Goal: Task Accomplishment & Management: Use online tool/utility

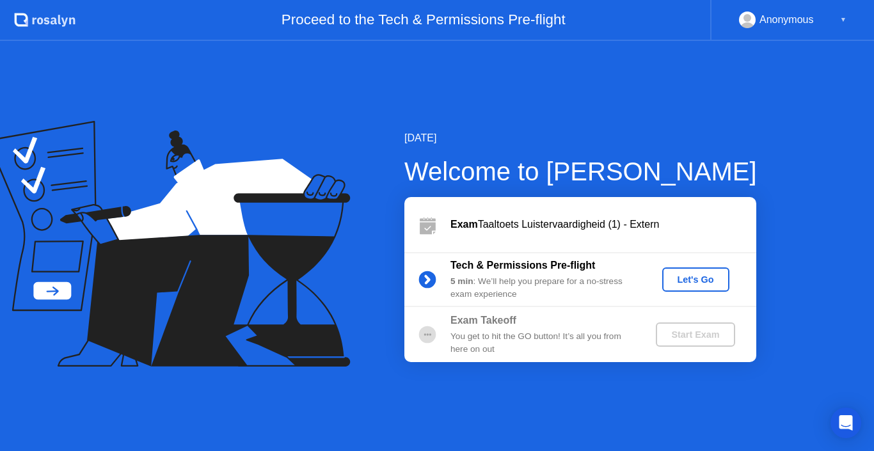
click at [680, 281] on div "Let's Go" at bounding box center [695, 279] width 57 height 10
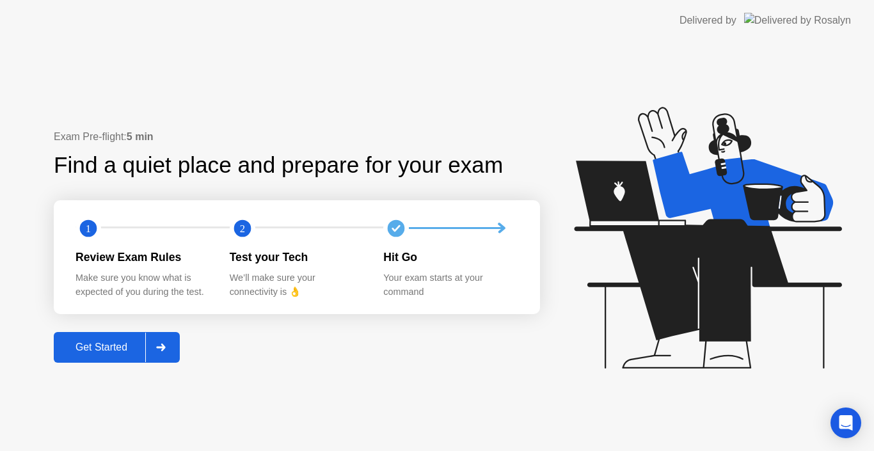
click at [147, 350] on div at bounding box center [160, 347] width 31 height 29
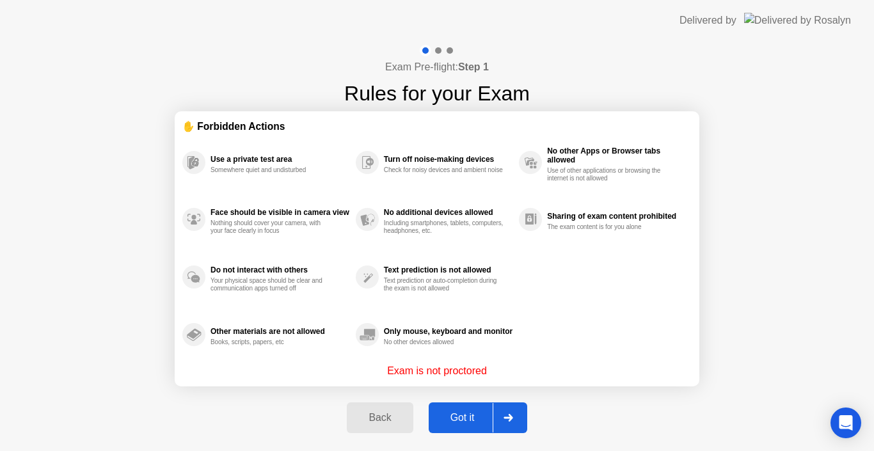
click at [474, 426] on button "Got it" at bounding box center [478, 417] width 98 height 31
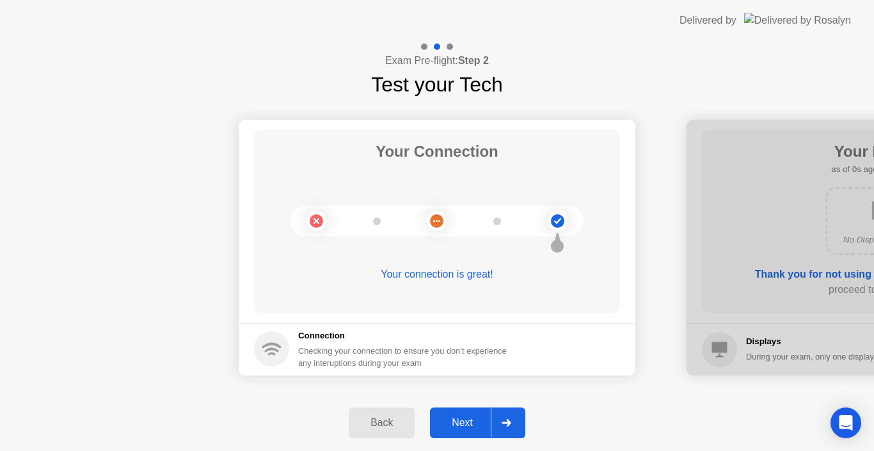
click at [441, 414] on button "Next" at bounding box center [477, 422] width 95 height 31
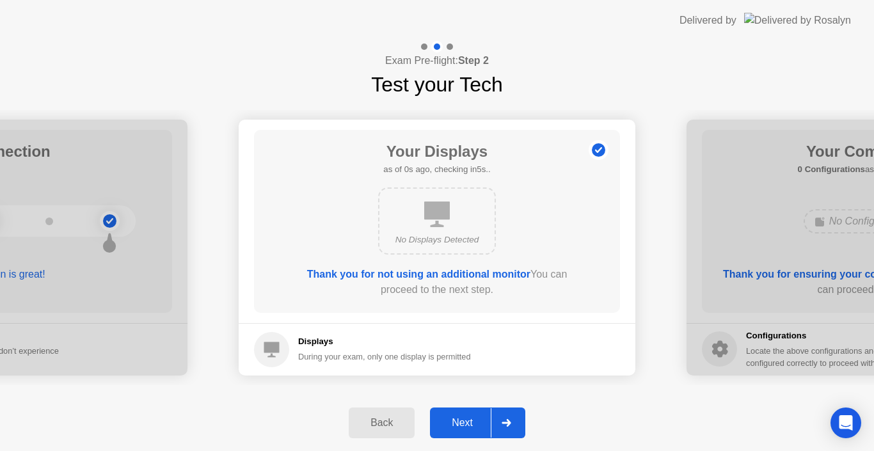
click at [441, 414] on button "Next" at bounding box center [477, 422] width 95 height 31
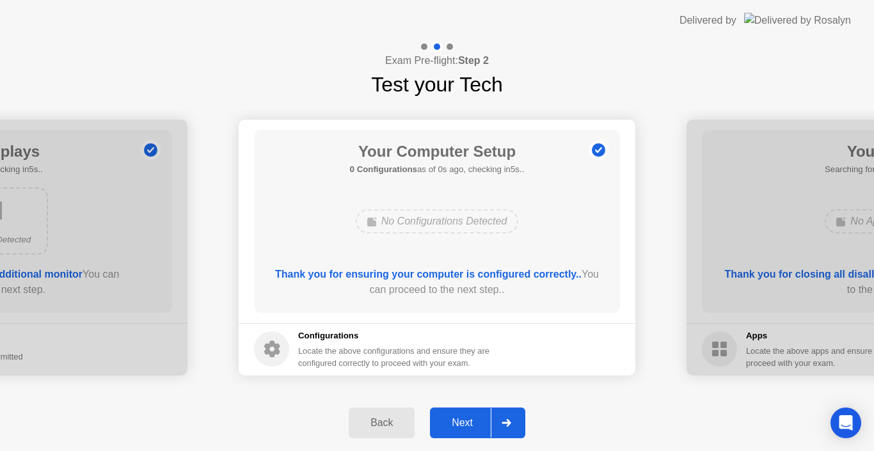
click at [456, 418] on div "Next" at bounding box center [462, 423] width 57 height 12
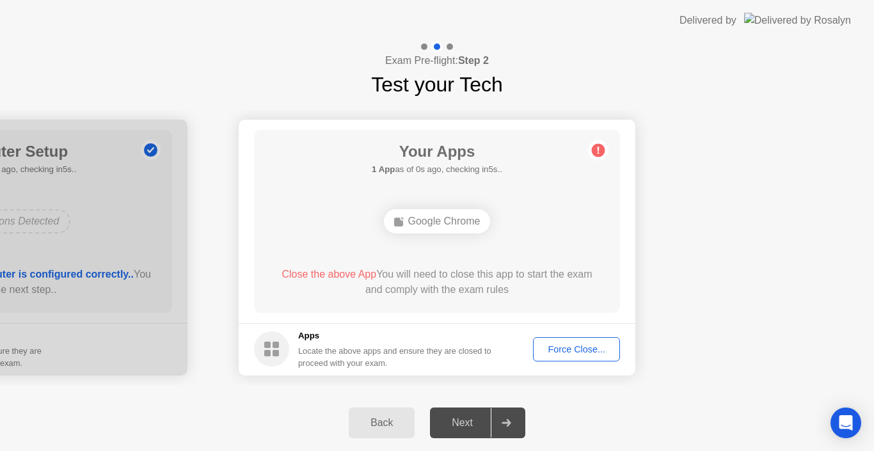
click at [541, 339] on button "Force Close..." at bounding box center [576, 349] width 87 height 24
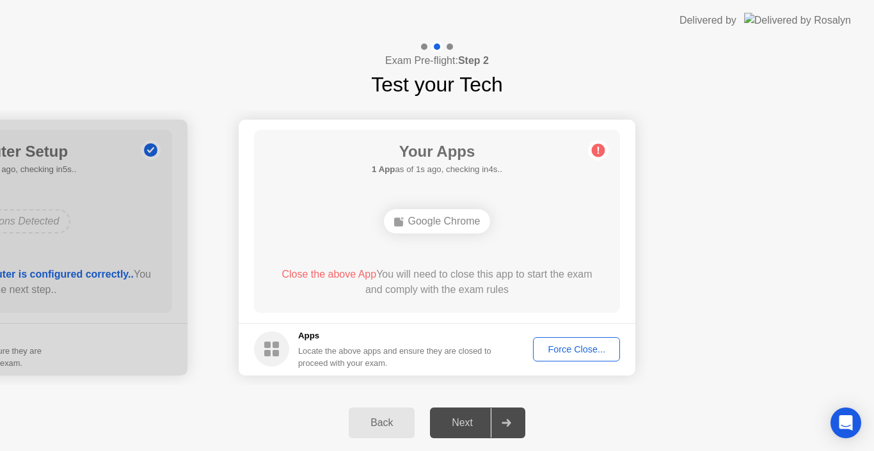
click at [569, 354] on div "Force Close..." at bounding box center [576, 349] width 78 height 10
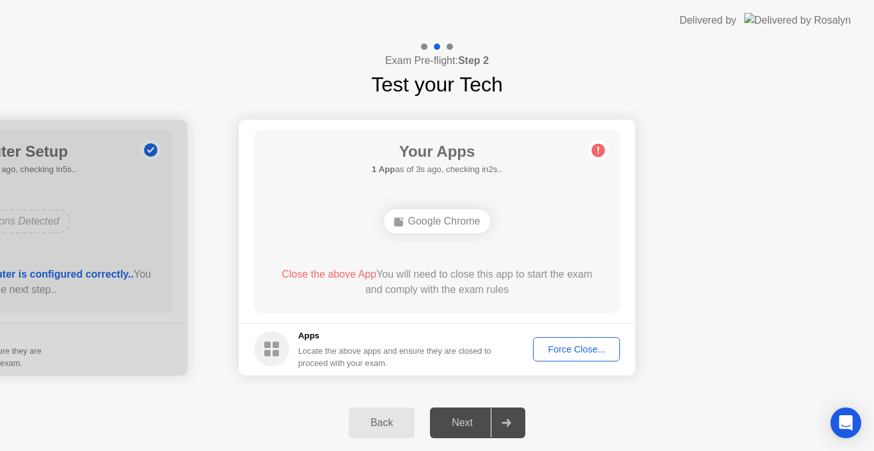
click at [567, 338] on button "Force Close..." at bounding box center [576, 349] width 87 height 24
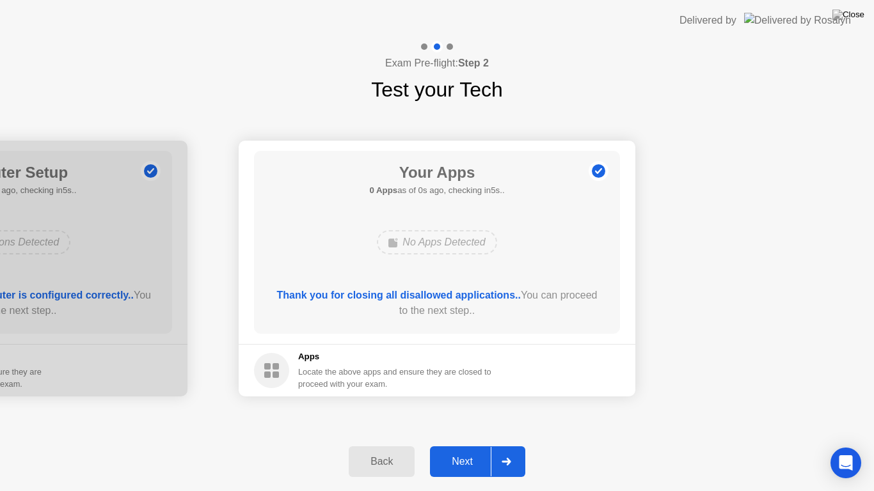
click at [464, 450] on div "Next" at bounding box center [462, 462] width 57 height 12
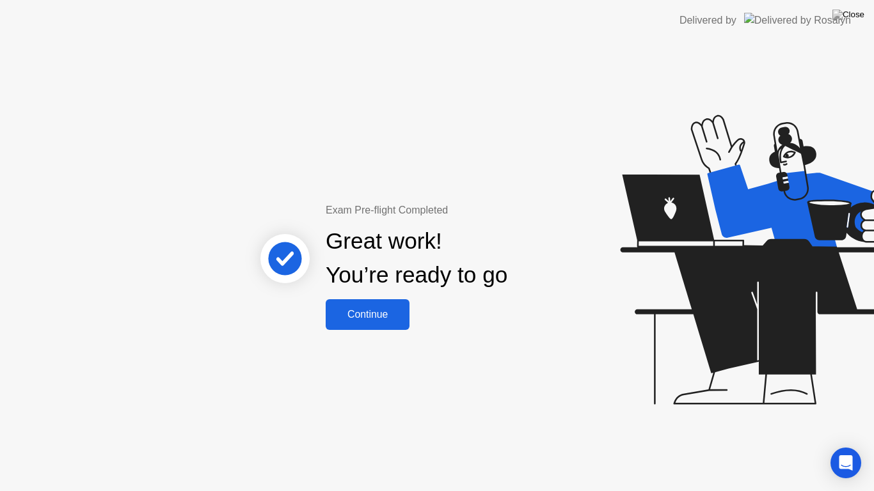
click at [366, 312] on div "Continue" at bounding box center [367, 315] width 76 height 12
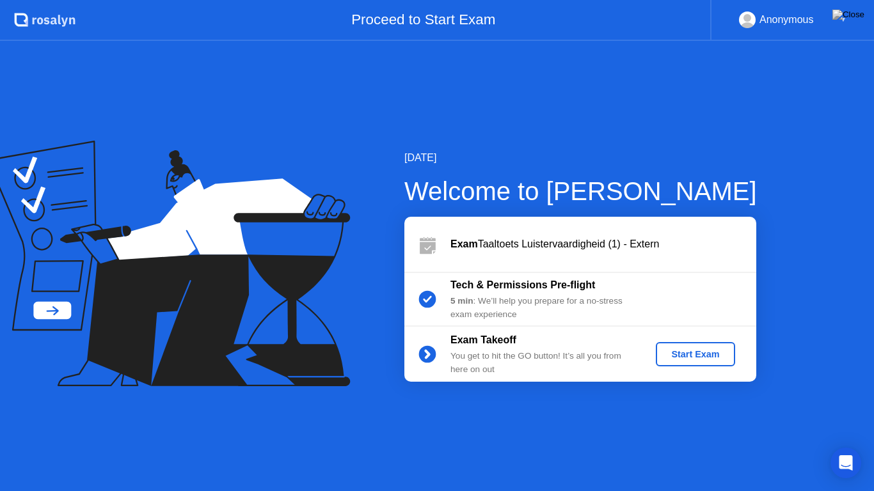
click at [682, 355] on div "Start Exam" at bounding box center [695, 354] width 68 height 10
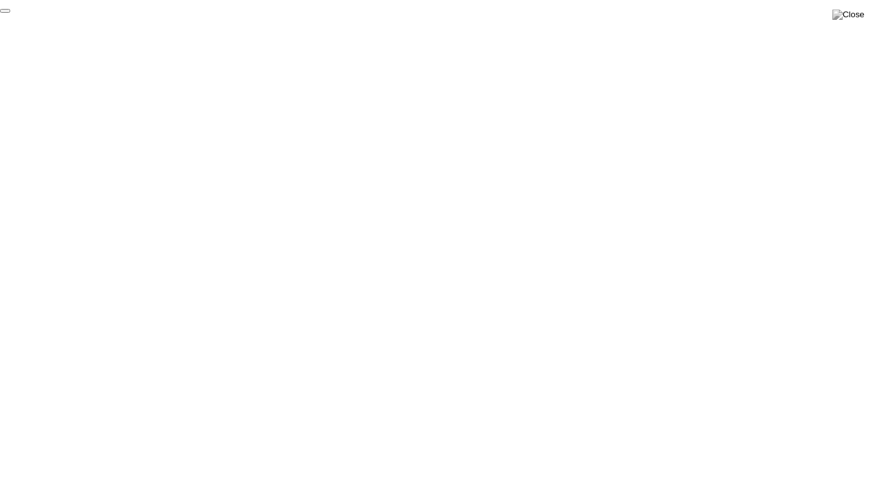
click at [10, 13] on button "End Proctoring Session" at bounding box center [5, 11] width 10 height 4
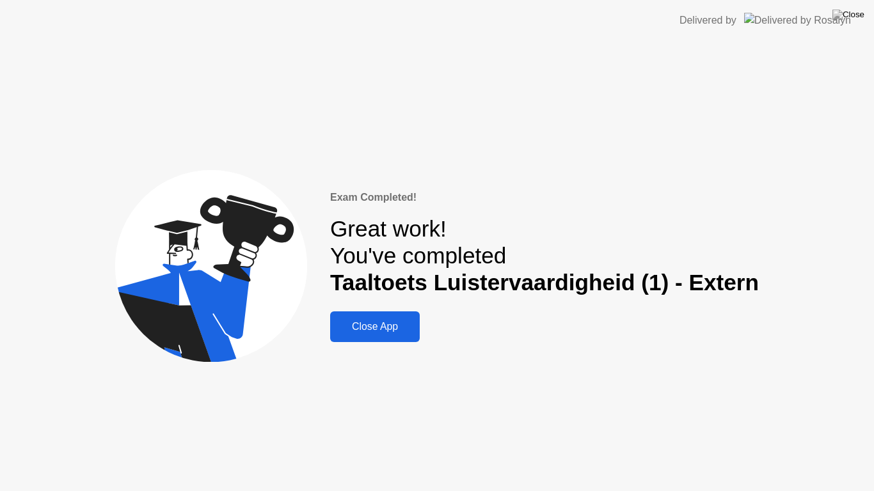
click at [380, 345] on div "Exam Completed! Great work! You've completed Taaltoets Luistervaardigheid (1) -…" at bounding box center [437, 266] width 874 height 450
click at [388, 315] on button "Close App" at bounding box center [375, 326] width 90 height 31
